Goal: Obtain resource: Download file/media

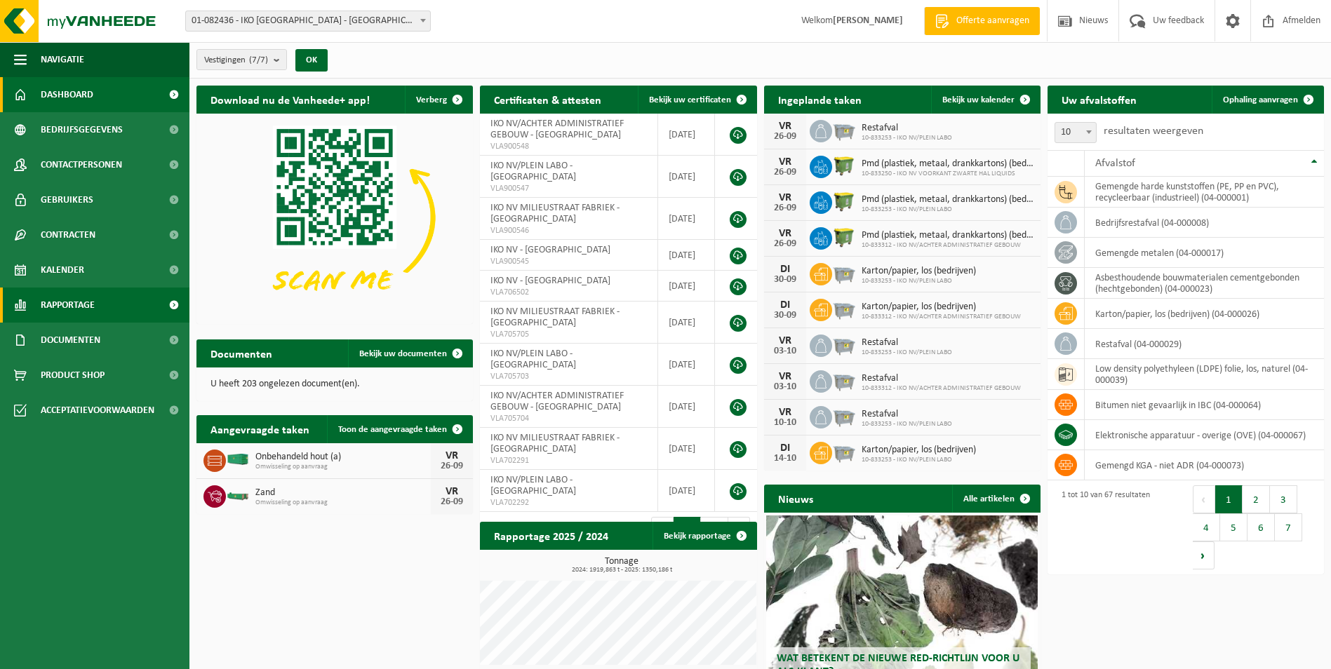
click at [114, 310] on link "Rapportage" at bounding box center [94, 305] width 189 height 35
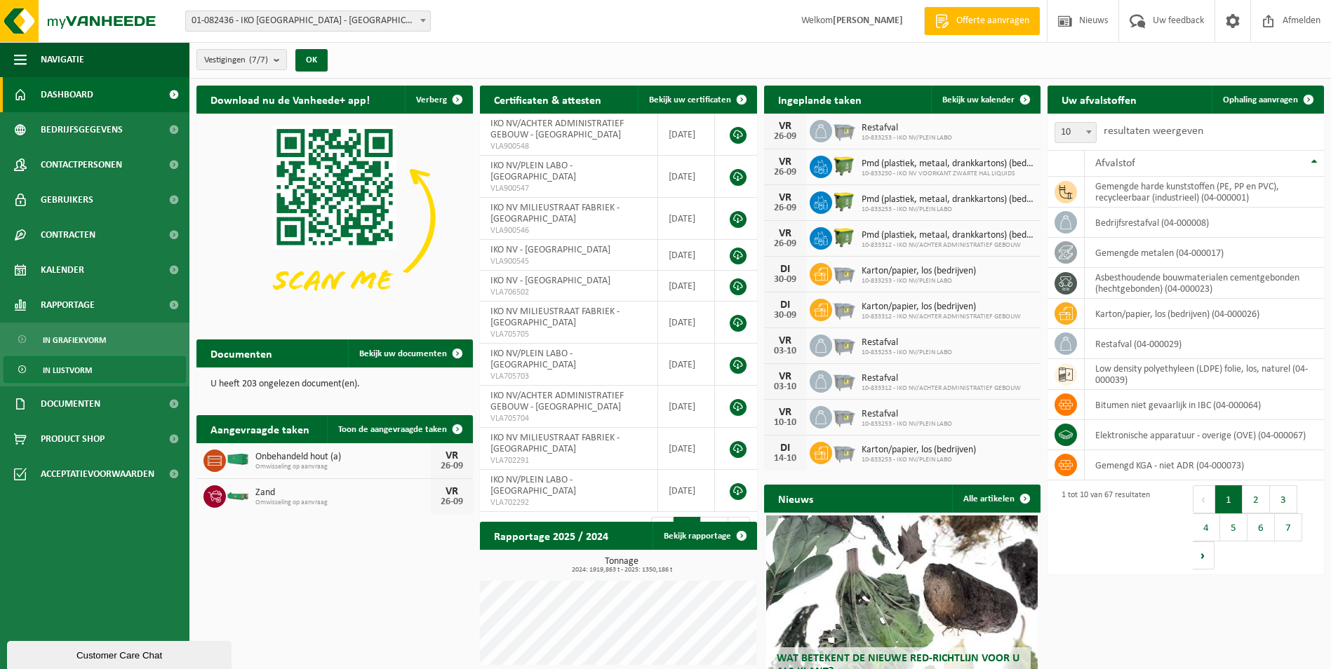
click at [78, 371] on span "In lijstvorm" at bounding box center [67, 370] width 49 height 27
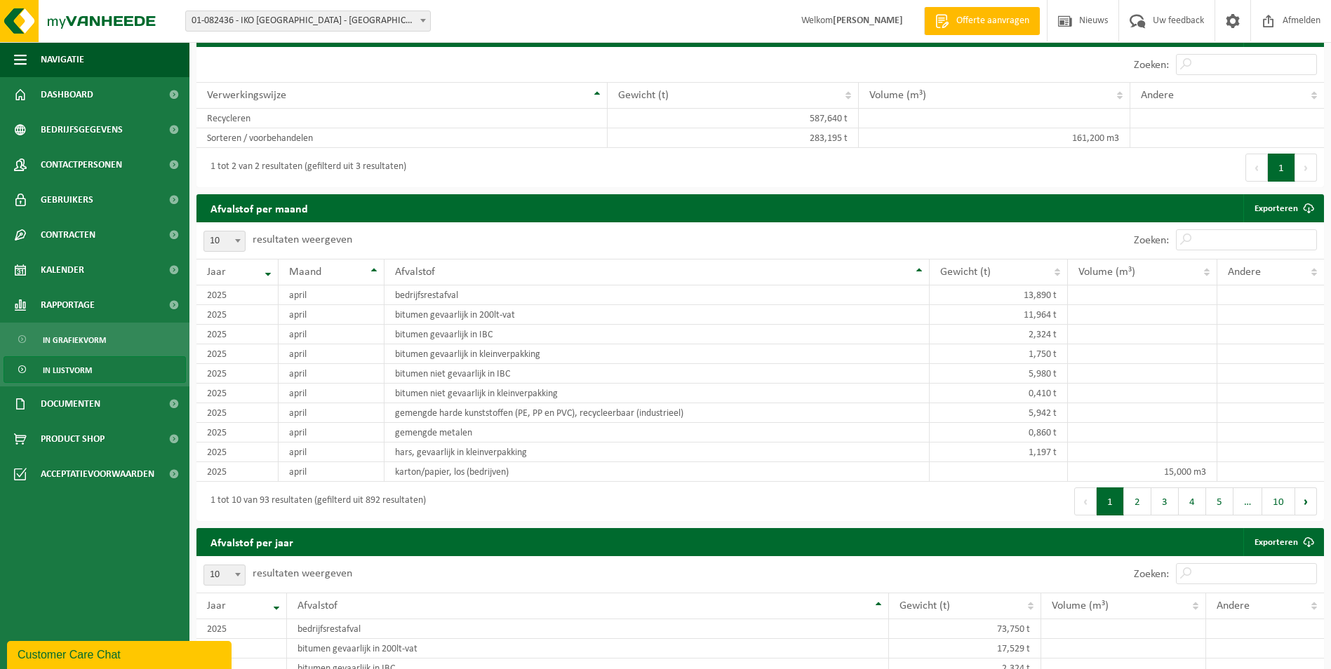
scroll to position [842, 0]
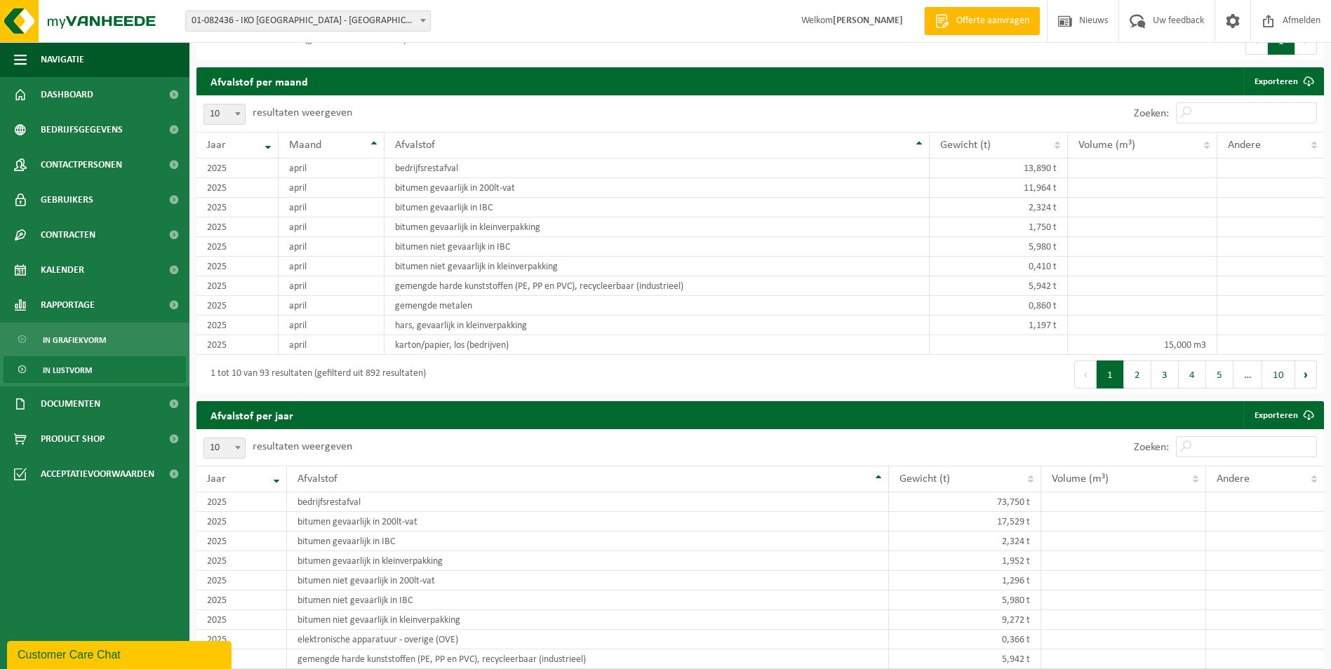
click at [239, 112] on b at bounding box center [238, 114] width 6 height 4
select select "100"
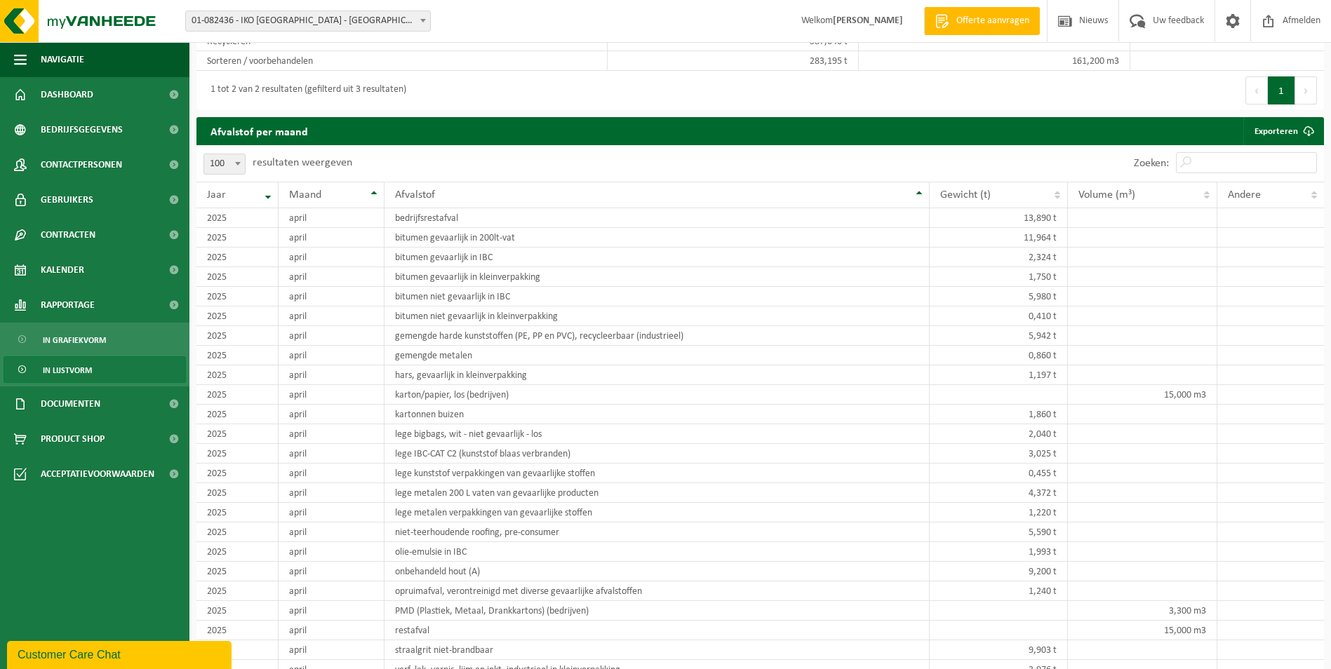
scroll to position [561, 0]
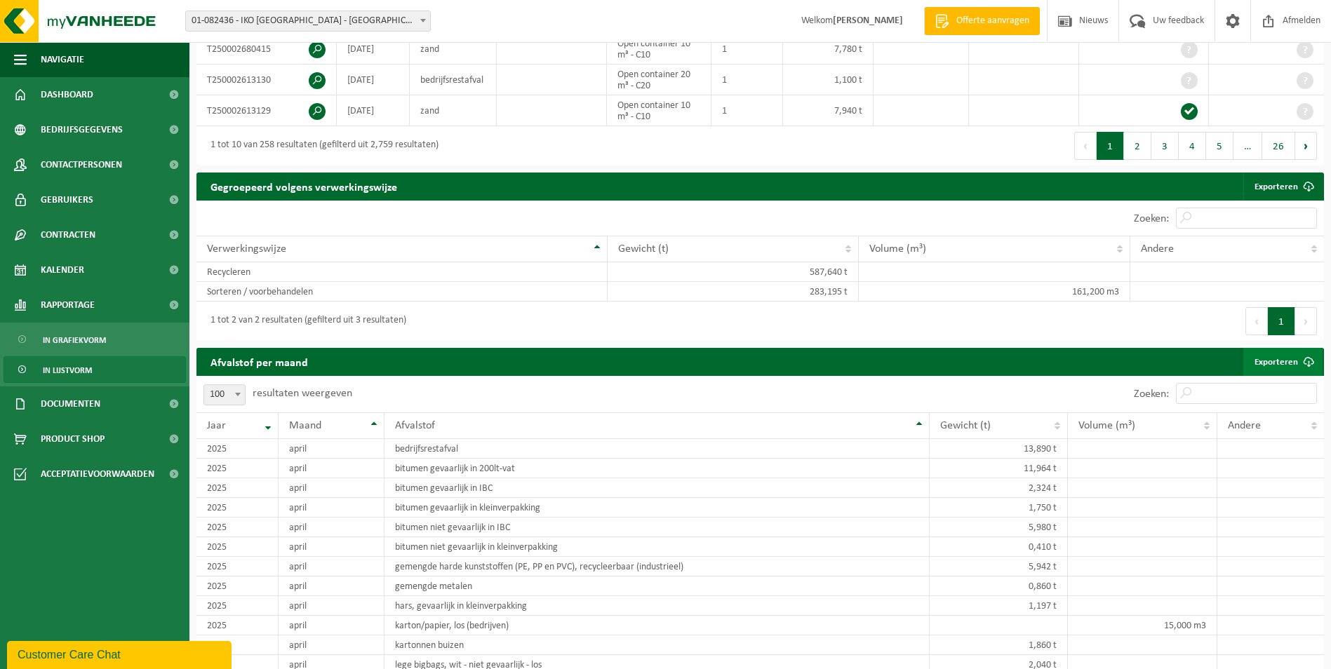
click at [1272, 357] on link "Exporteren" at bounding box center [1282, 362] width 79 height 28
click at [628, 328] on div "1 tot 2 van 2 resultaten (gefilterd uit 3 resultaten)" at bounding box center [478, 321] width 564 height 39
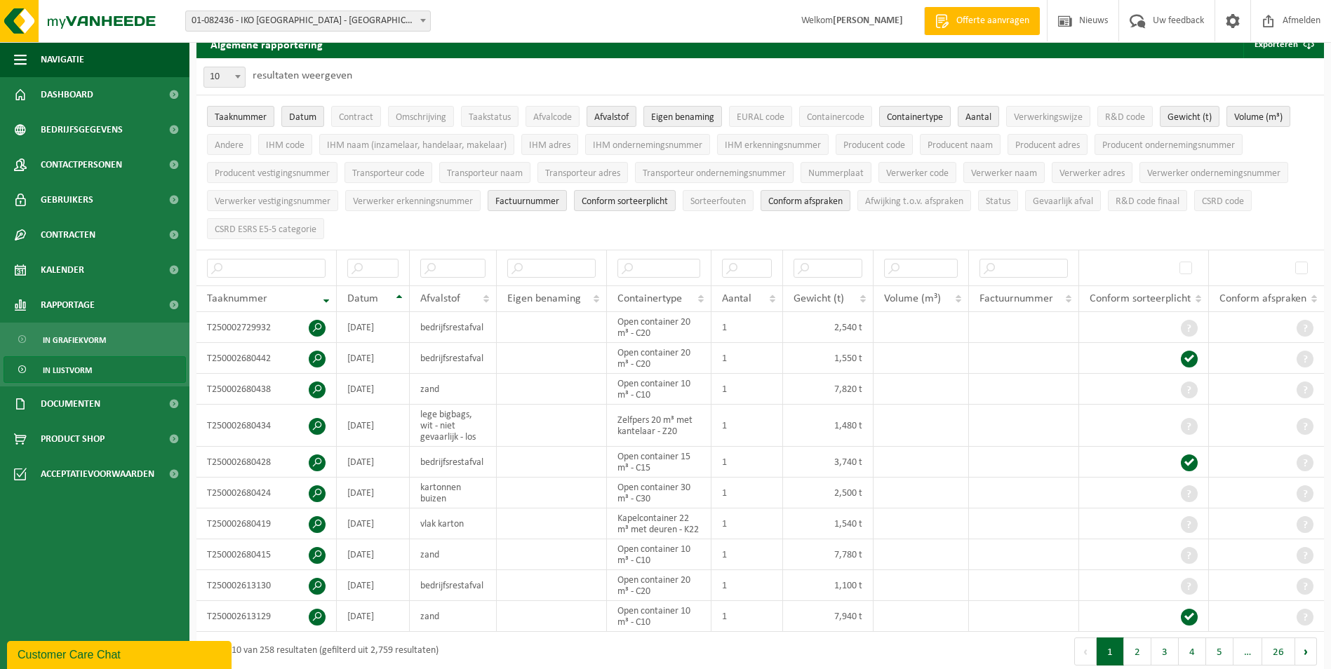
scroll to position [0, 0]
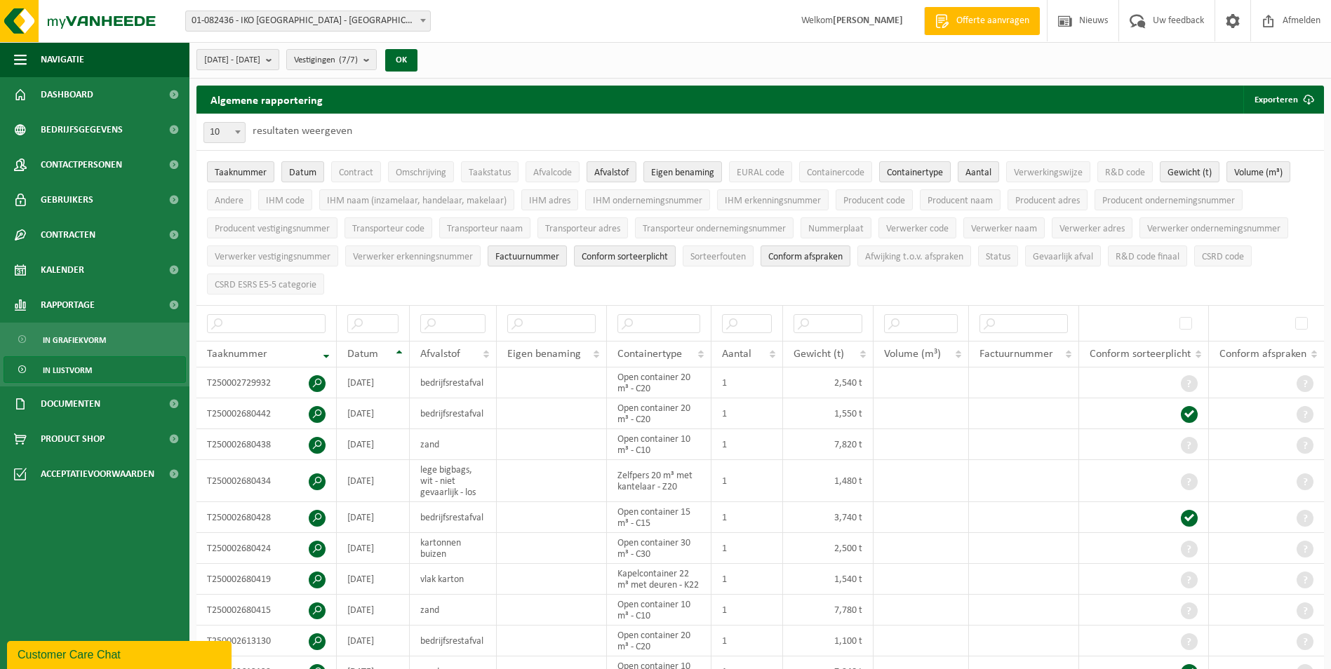
click at [278, 67] on b "submit" at bounding box center [272, 60] width 13 height 20
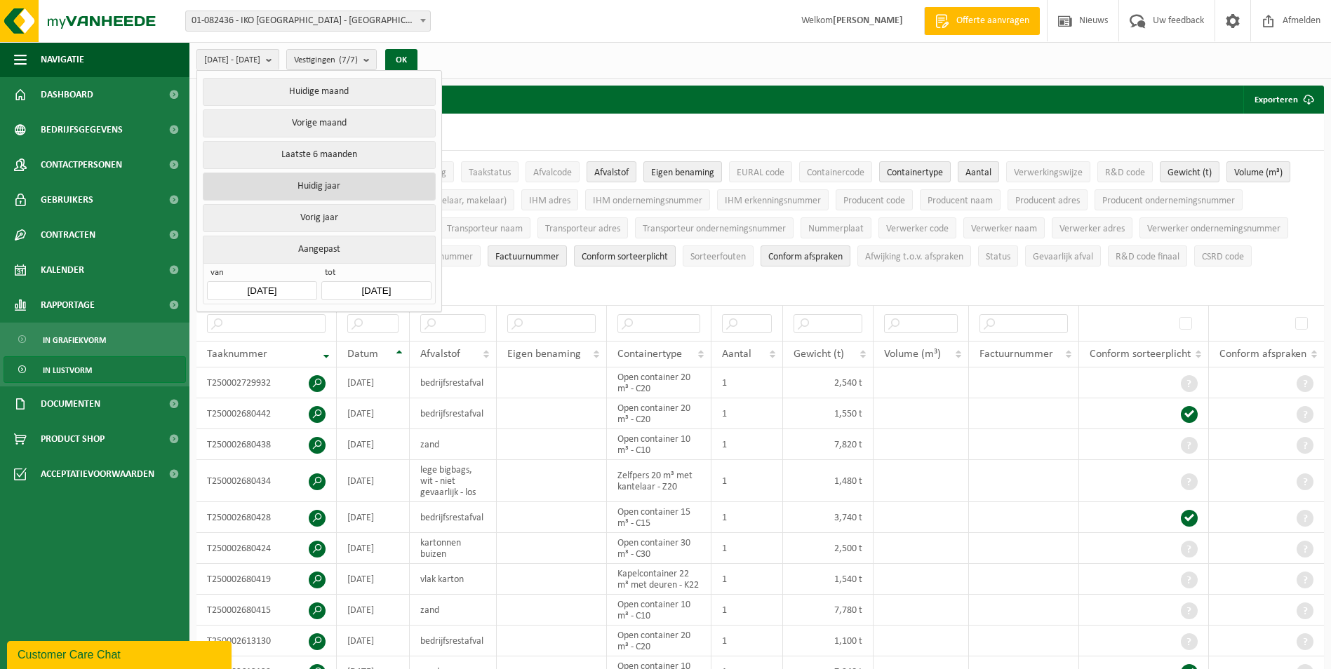
click at [339, 184] on button "Huidig jaar" at bounding box center [319, 187] width 232 height 28
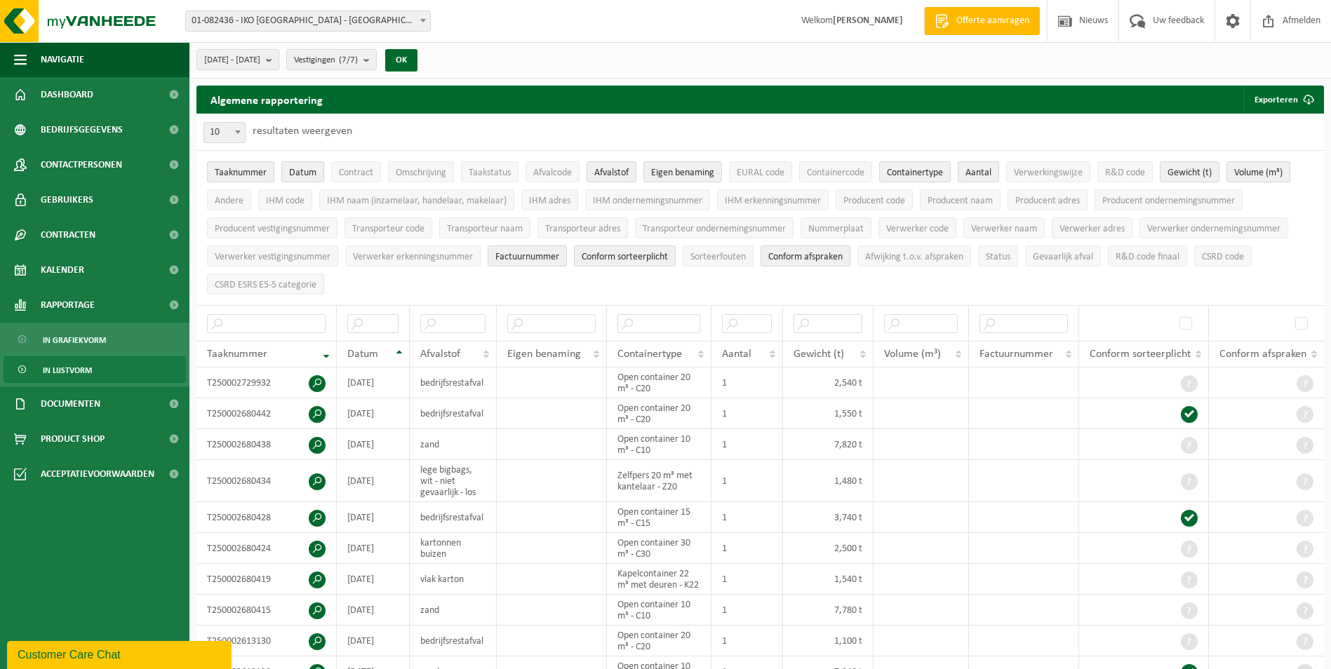
click at [433, 62] on div "[DATE] - [DATE] Huidige maand Vorige maand Laatste 6 maanden Huidig jaar Vorig …" at bounding box center [310, 60] width 243 height 30
click at [417, 62] on button "OK" at bounding box center [401, 60] width 32 height 22
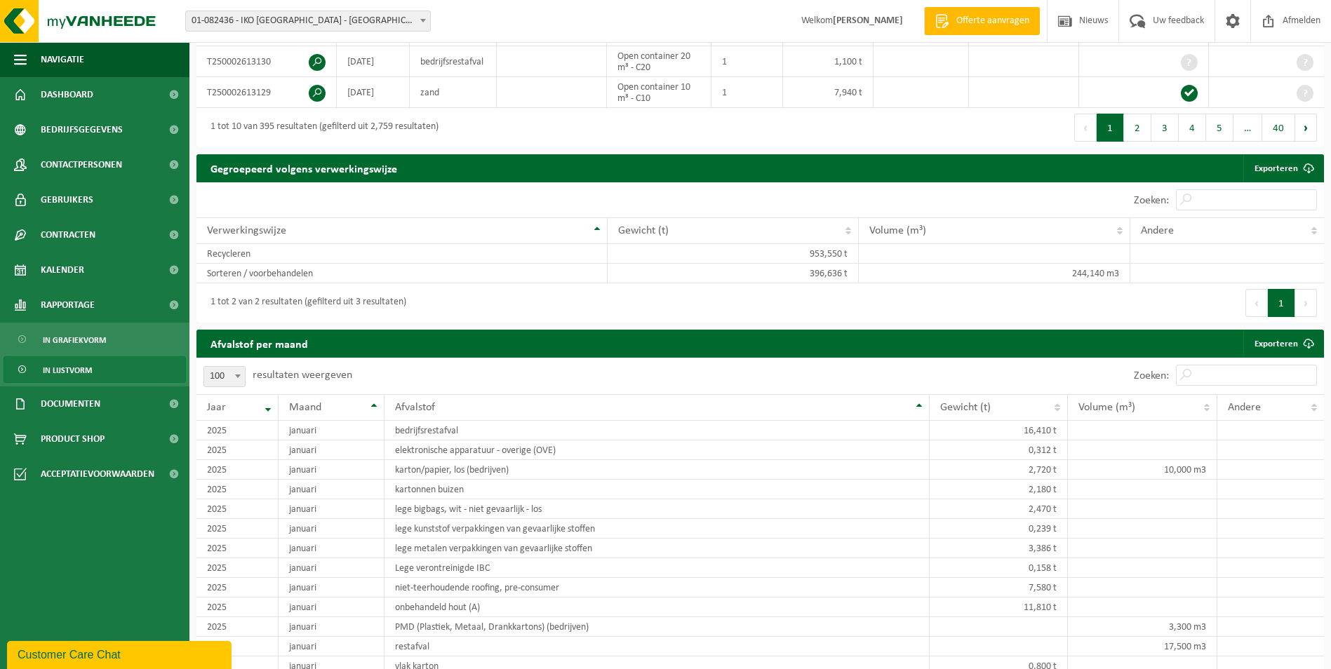
scroll to position [701, 0]
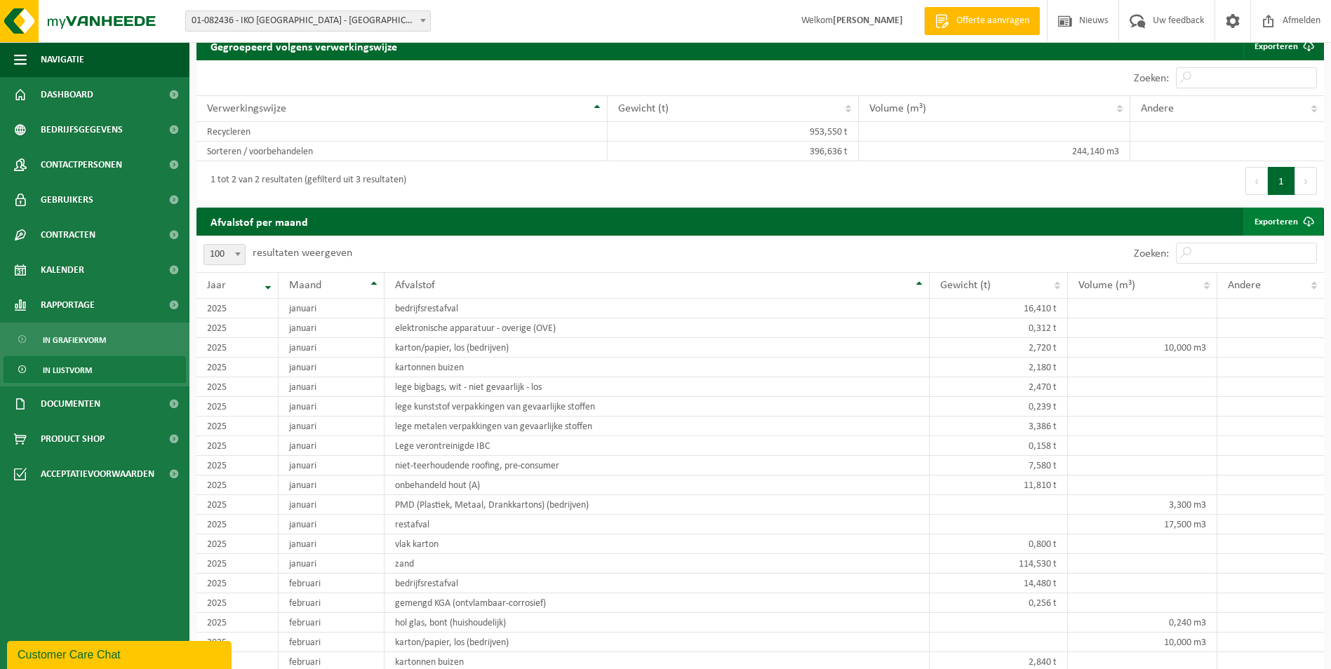
click at [1275, 219] on link "Exporteren" at bounding box center [1282, 222] width 79 height 28
click at [555, 37] on div "Vestiging: 01-082436 - IKO [GEOGRAPHIC_DATA] - [GEOGRAPHIC_DATA] 10-833249 - [G…" at bounding box center [665, 21] width 1331 height 43
